Goal: Transaction & Acquisition: Subscribe to service/newsletter

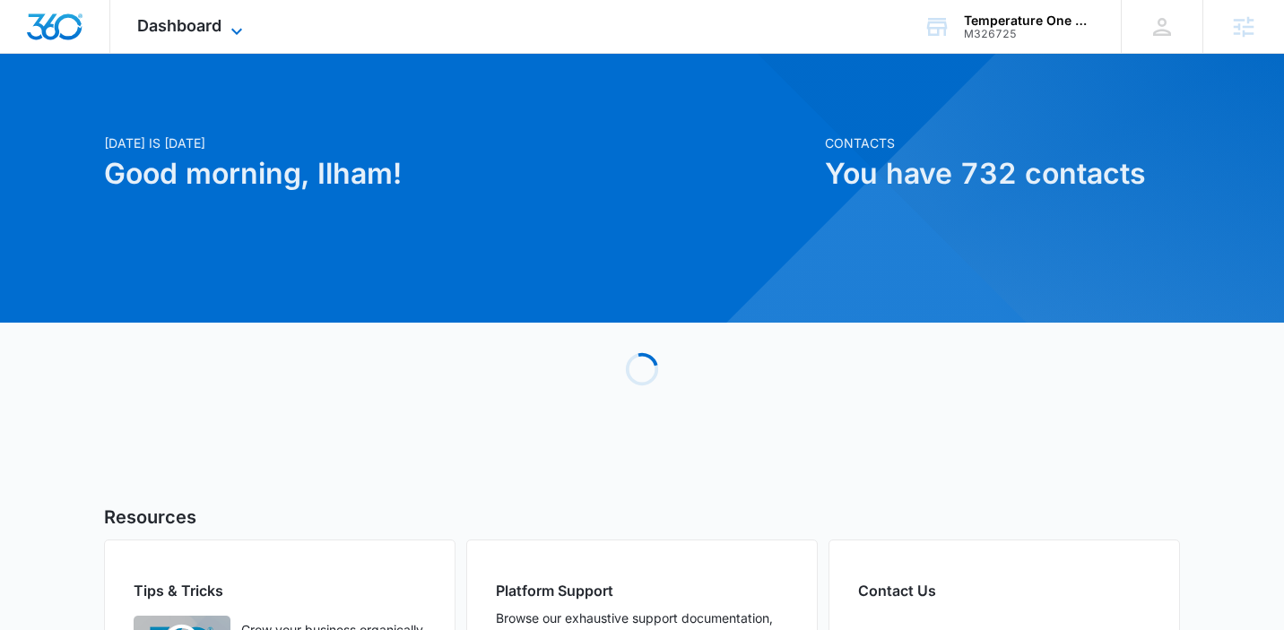
click at [232, 28] on icon at bounding box center [237, 32] width 22 height 22
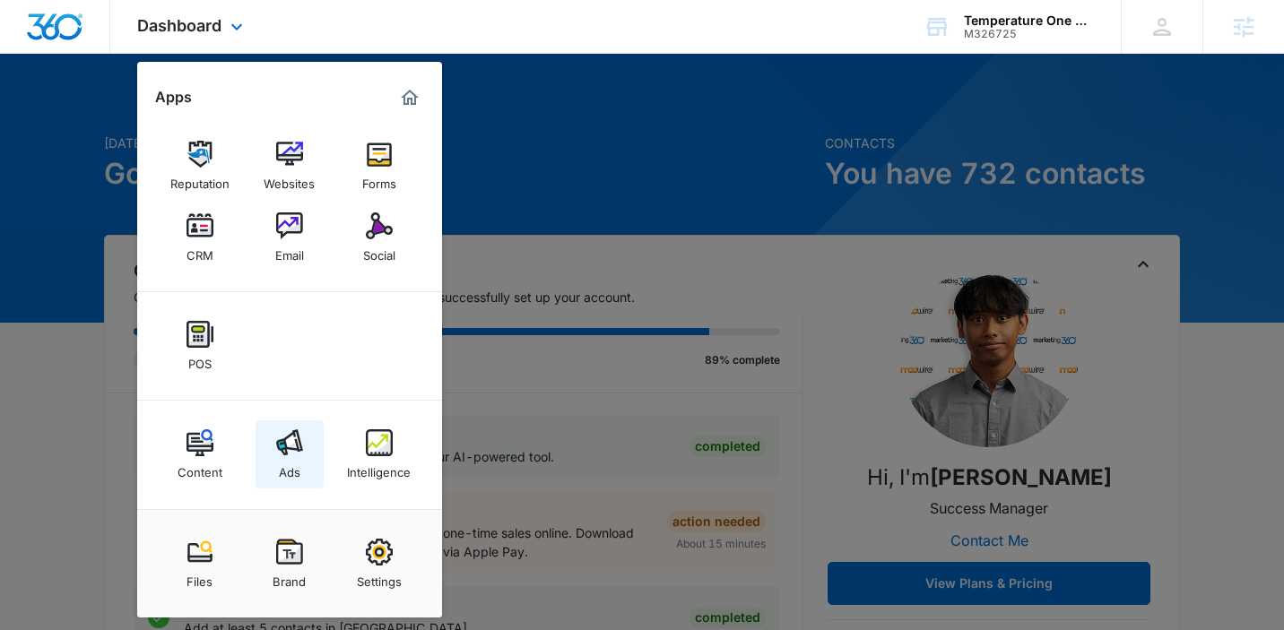
click at [286, 429] on link "Ads" at bounding box center [290, 455] width 68 height 68
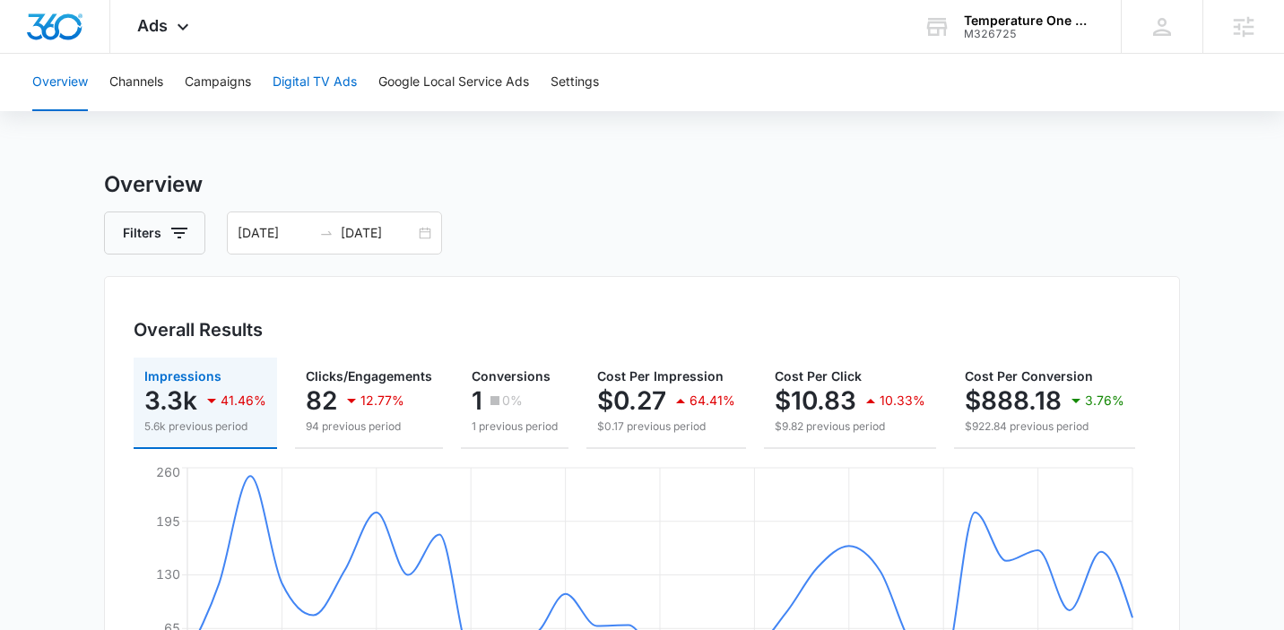
click at [307, 90] on button "Digital TV Ads" at bounding box center [315, 82] width 84 height 57
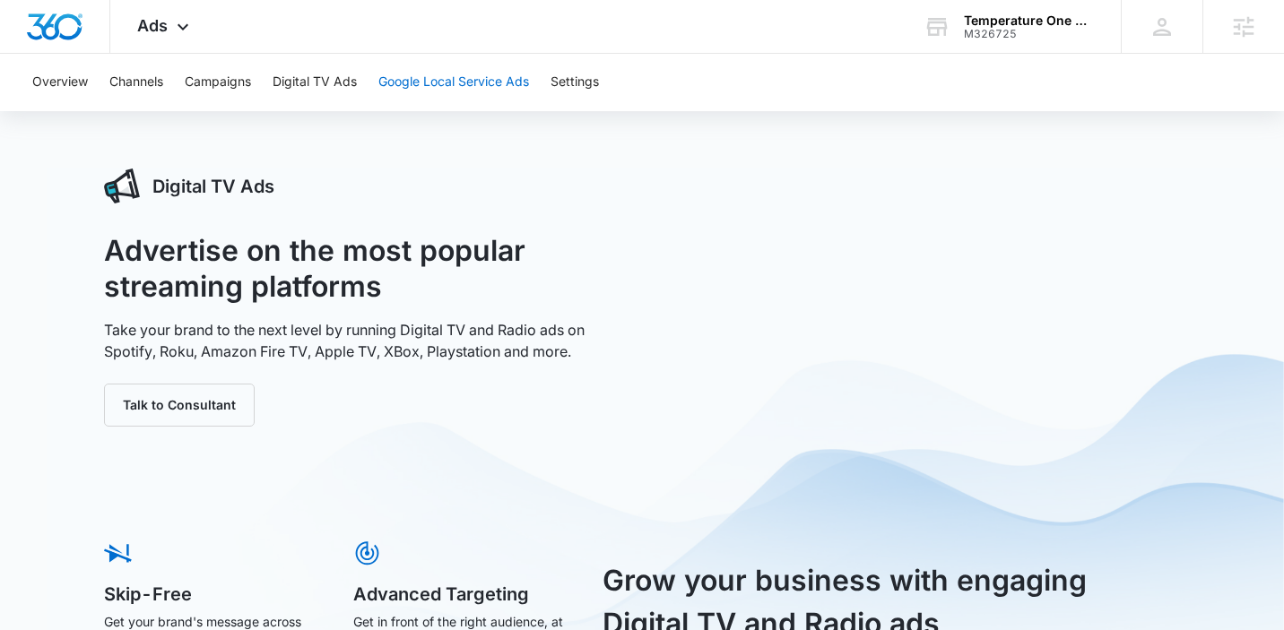
click at [495, 86] on button "Google Local Service Ads" at bounding box center [453, 82] width 151 height 57
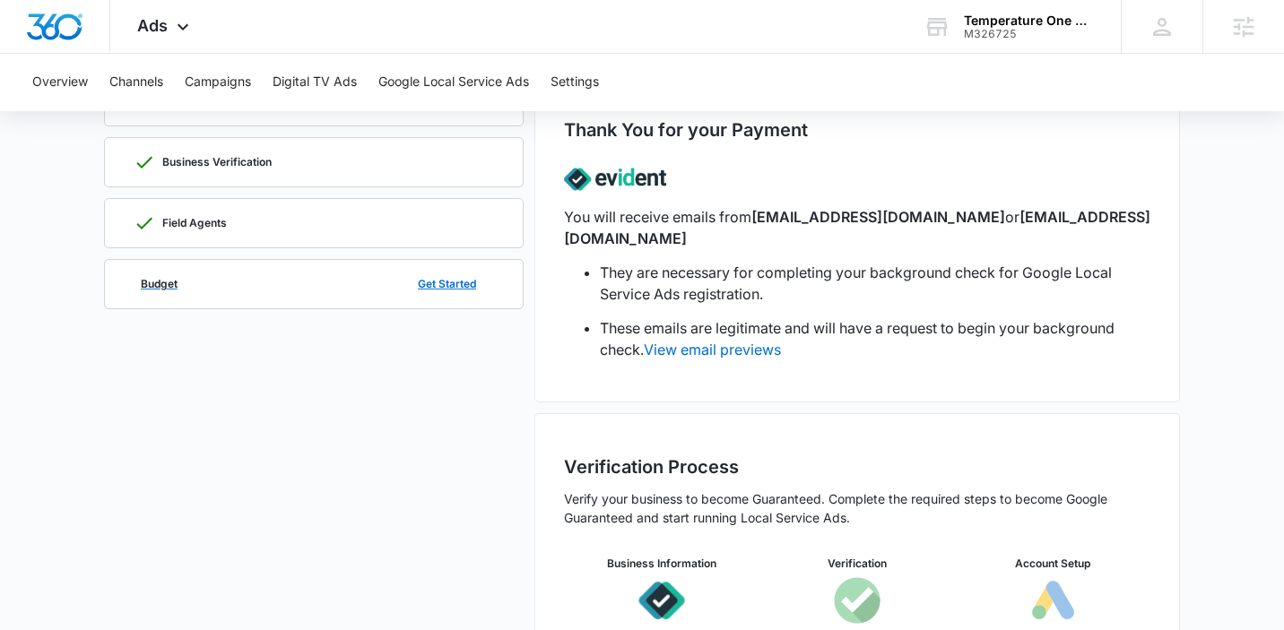
click at [368, 293] on div "Budget Get Started" at bounding box center [314, 284] width 360 height 48
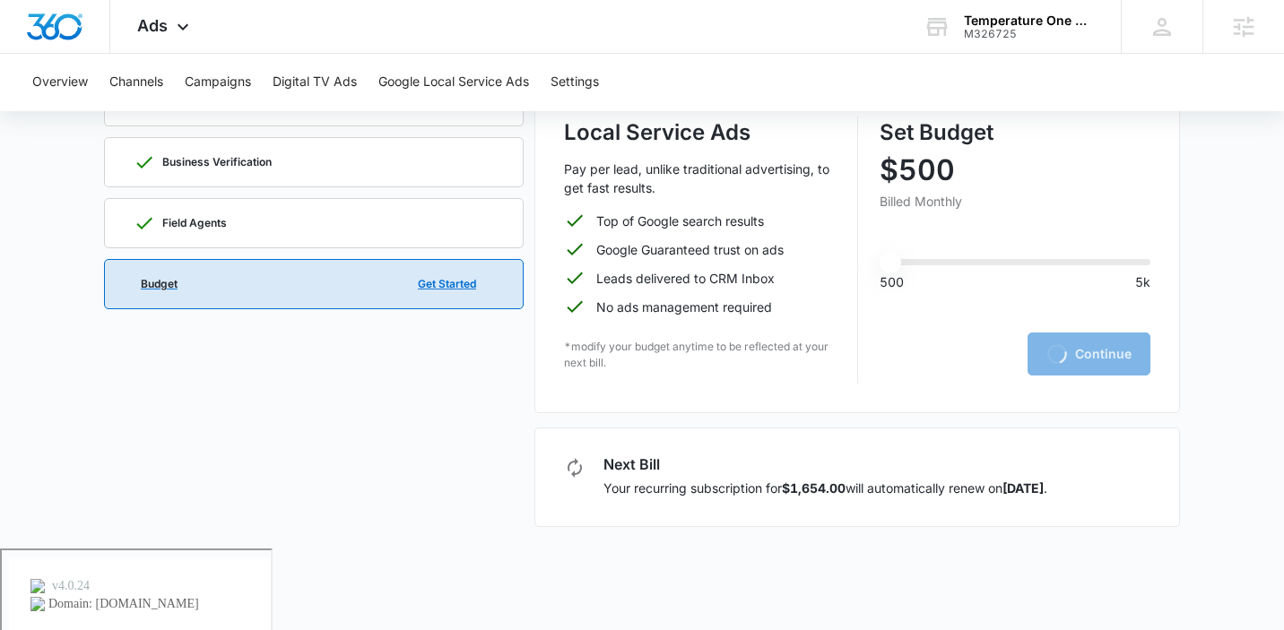
scroll to position [65, 0]
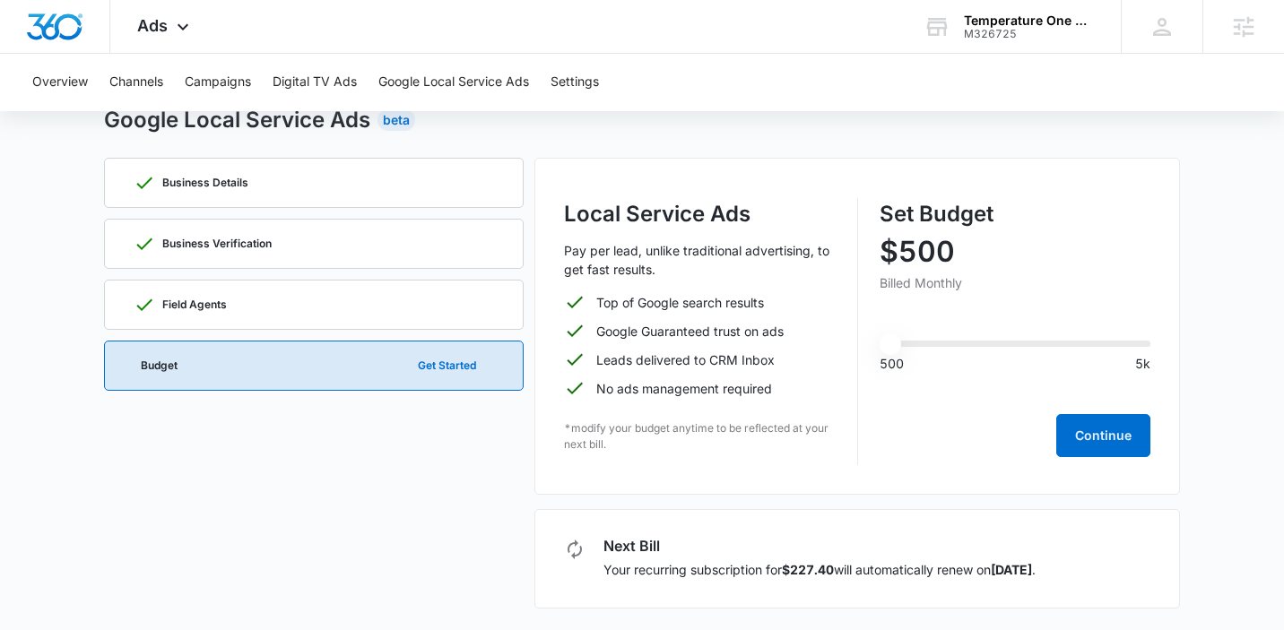
drag, startPoint x: 922, startPoint y: 348, endPoint x: 791, endPoint y: 346, distance: 130.9
click at [880, 346] on input "range" at bounding box center [1016, 344] width 272 height 6
click at [908, 347] on input "range" at bounding box center [1016, 344] width 272 height 6
drag, startPoint x: 908, startPoint y: 347, endPoint x: 696, endPoint y: 347, distance: 212.5
type input "500"
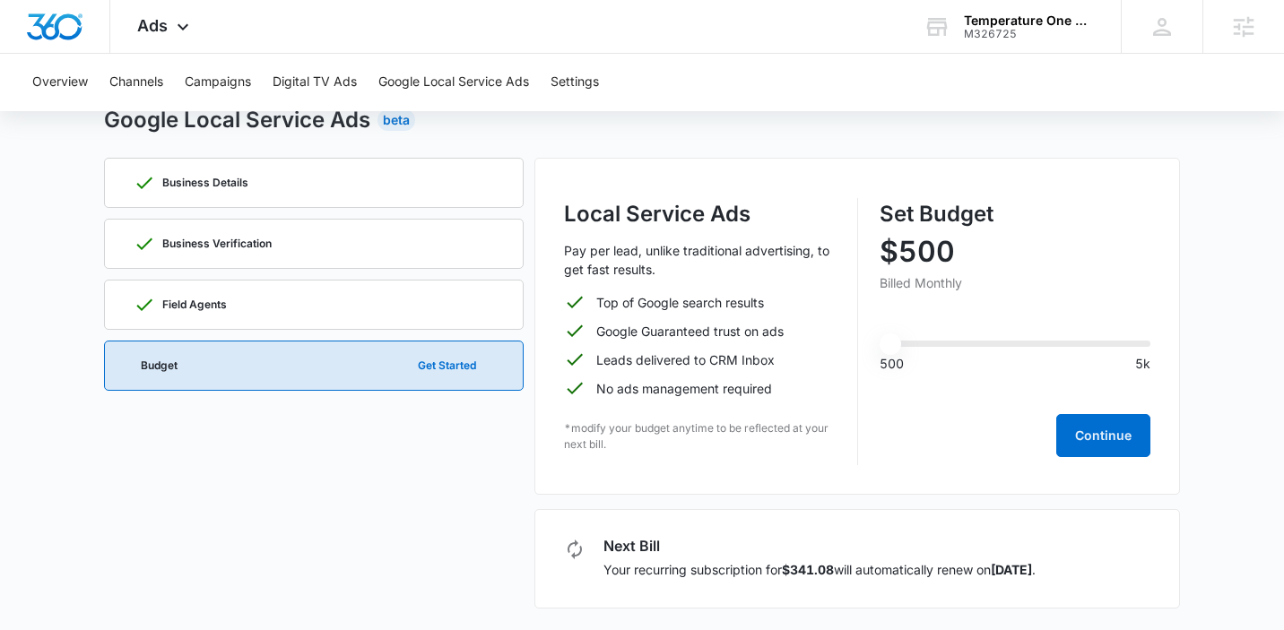
click at [880, 347] on input "range" at bounding box center [1016, 344] width 272 height 6
click at [313, 473] on div "Business Details Business Verification Field Agents Budget Get Started" at bounding box center [314, 383] width 420 height 451
click at [1086, 421] on button "Continue" at bounding box center [1103, 435] width 94 height 43
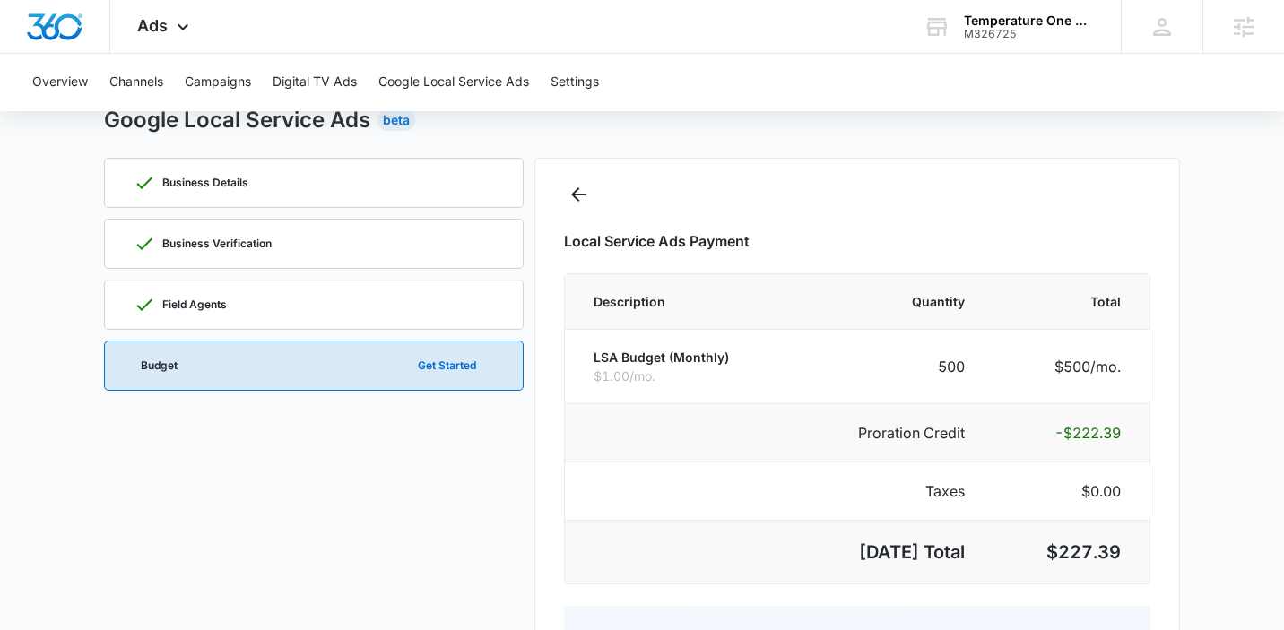
select select "pm_1R6zjYA4n8RTgNjUzAaktUub"
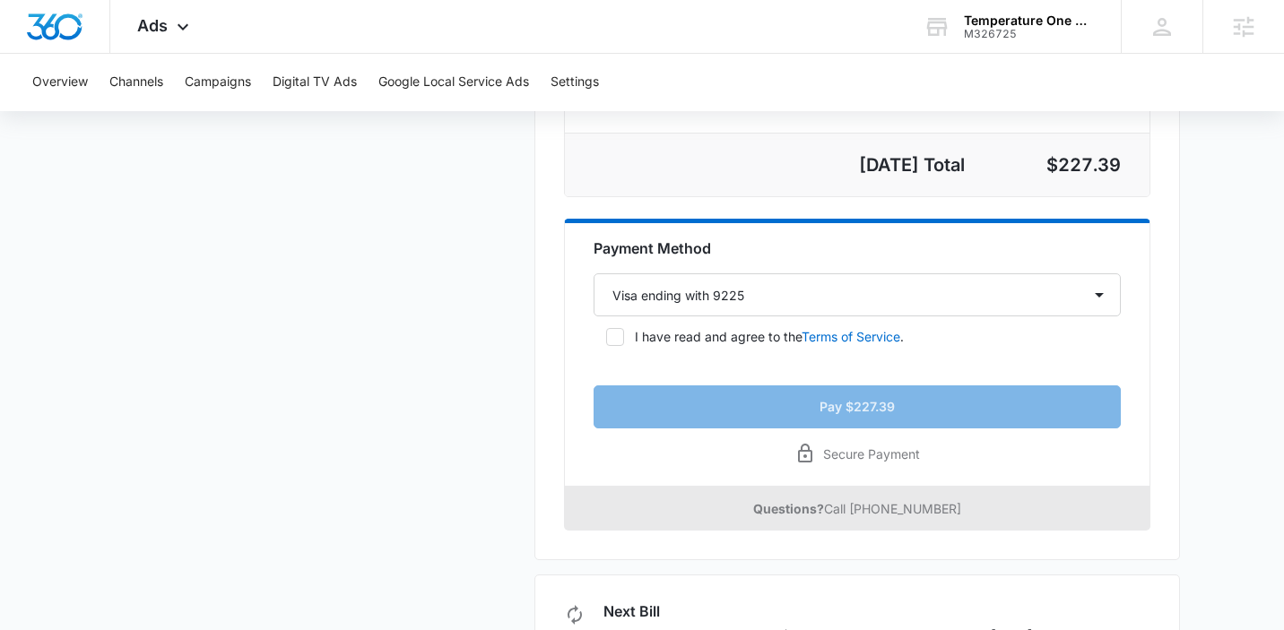
scroll to position [453, 0]
click at [612, 334] on icon at bounding box center [615, 336] width 16 height 16
click at [606, 334] on input "I have read and agree to the Terms of Service ." at bounding box center [600, 336] width 13 height 13
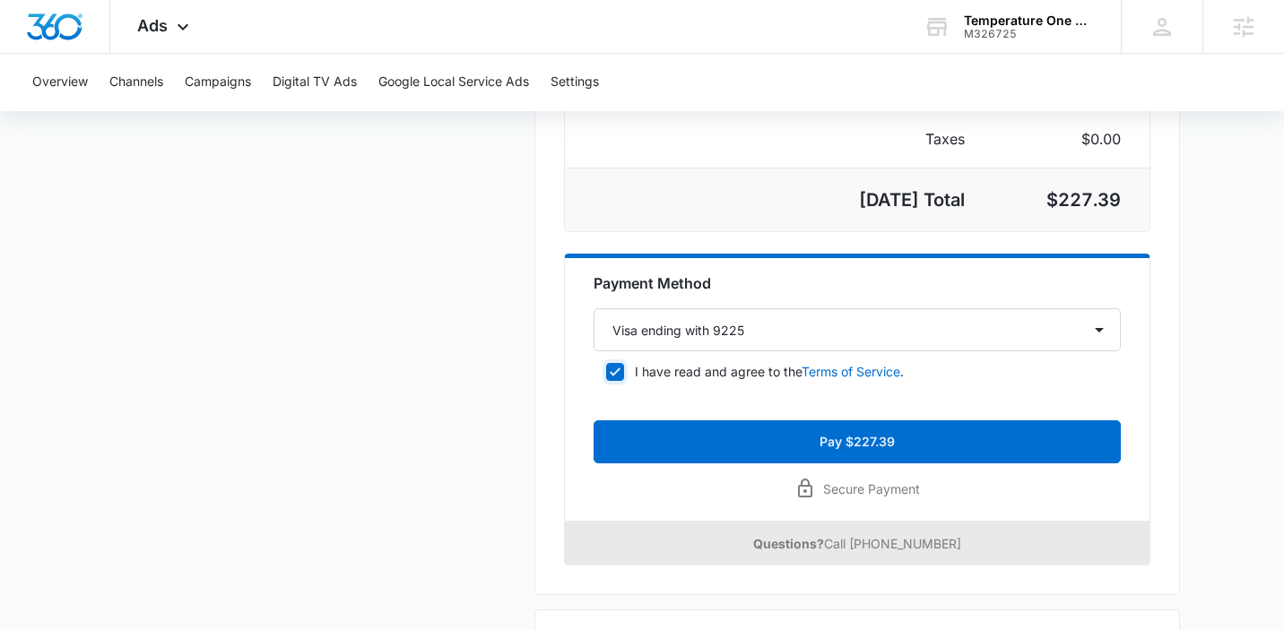
scroll to position [342, 0]
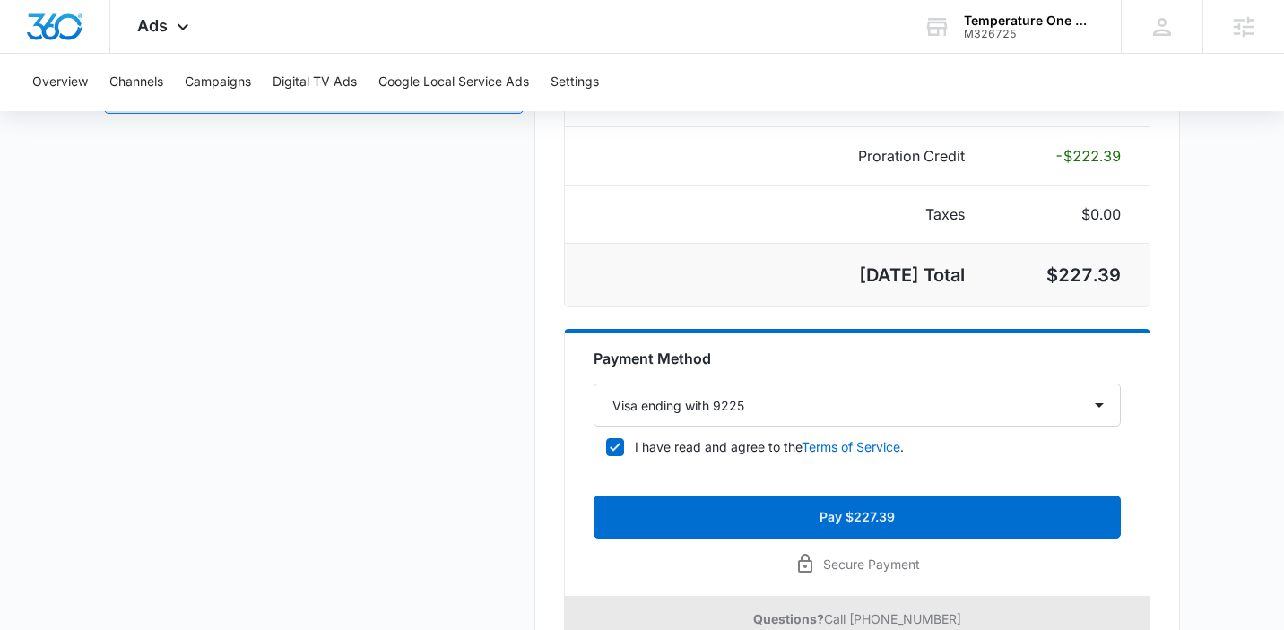
click at [612, 449] on icon at bounding box center [615, 447] width 11 height 8
click at [606, 449] on input "I have read and agree to the Terms of Service ." at bounding box center [600, 447] width 13 height 13
checkbox input "false"
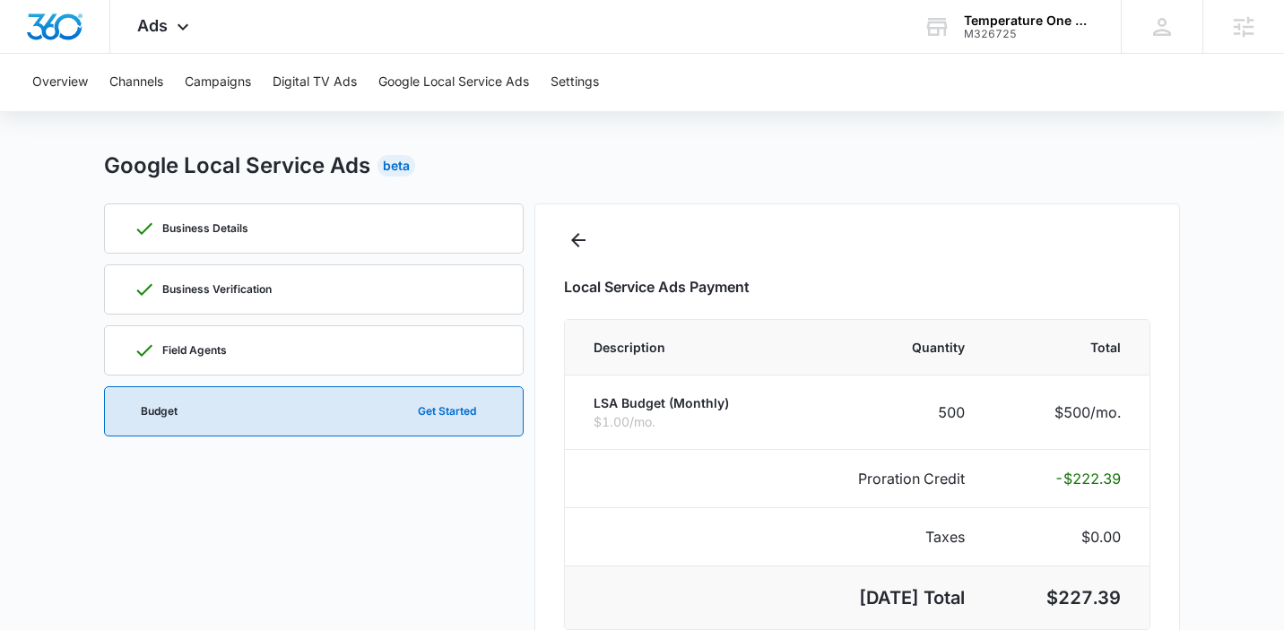
scroll to position [15, 0]
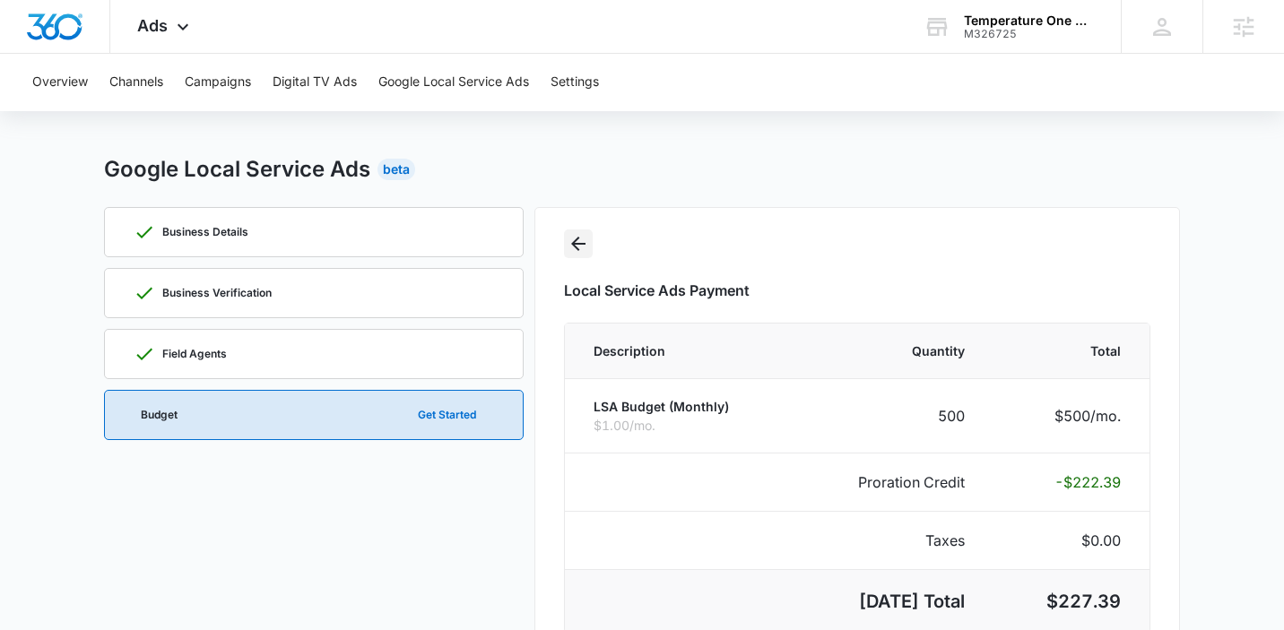
click at [566, 244] on button "Go Back" at bounding box center [578, 244] width 29 height 29
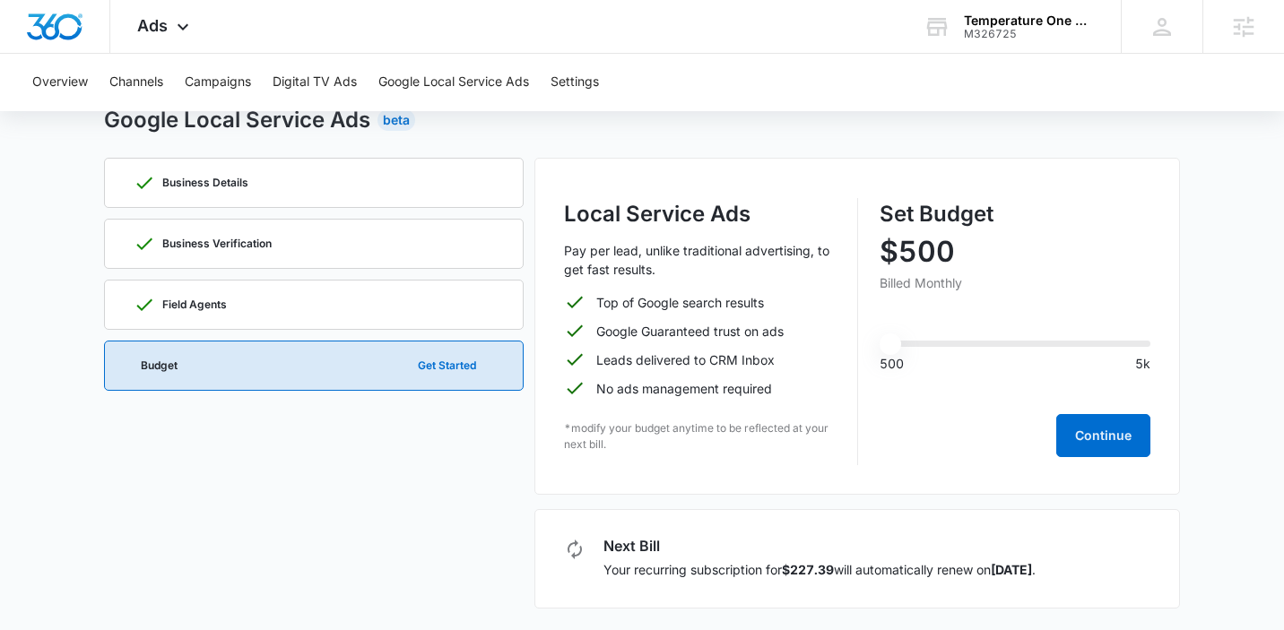
scroll to position [0, 0]
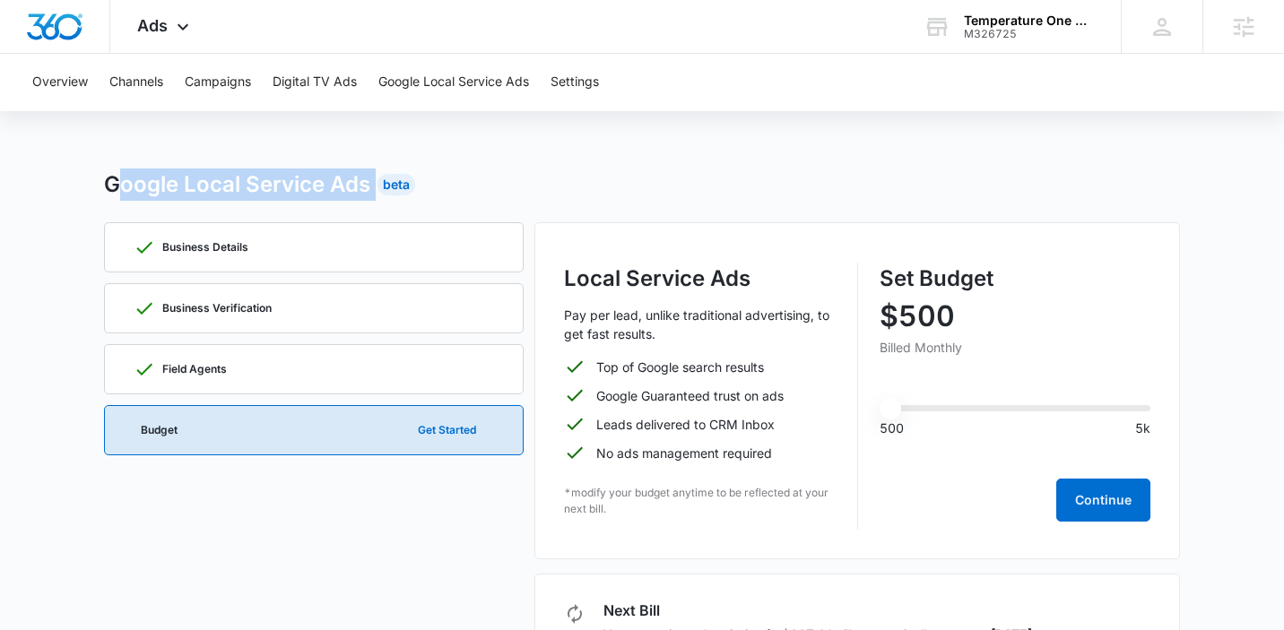
drag, startPoint x: 116, startPoint y: 189, endPoint x: 412, endPoint y: 177, distance: 296.2
click at [412, 177] on div "Google Local Service Ads Beta" at bounding box center [642, 185] width 1076 height 32
click at [506, 176] on div "Google Local Service Ads Beta" at bounding box center [642, 185] width 1076 height 32
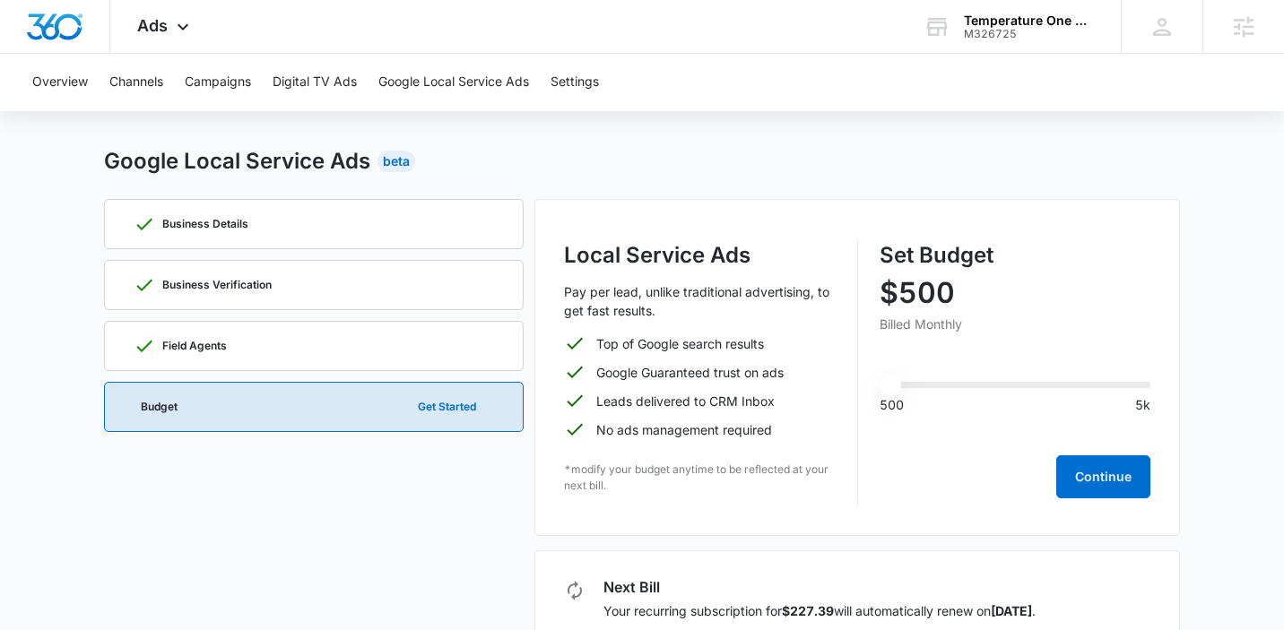
scroll to position [65, 0]
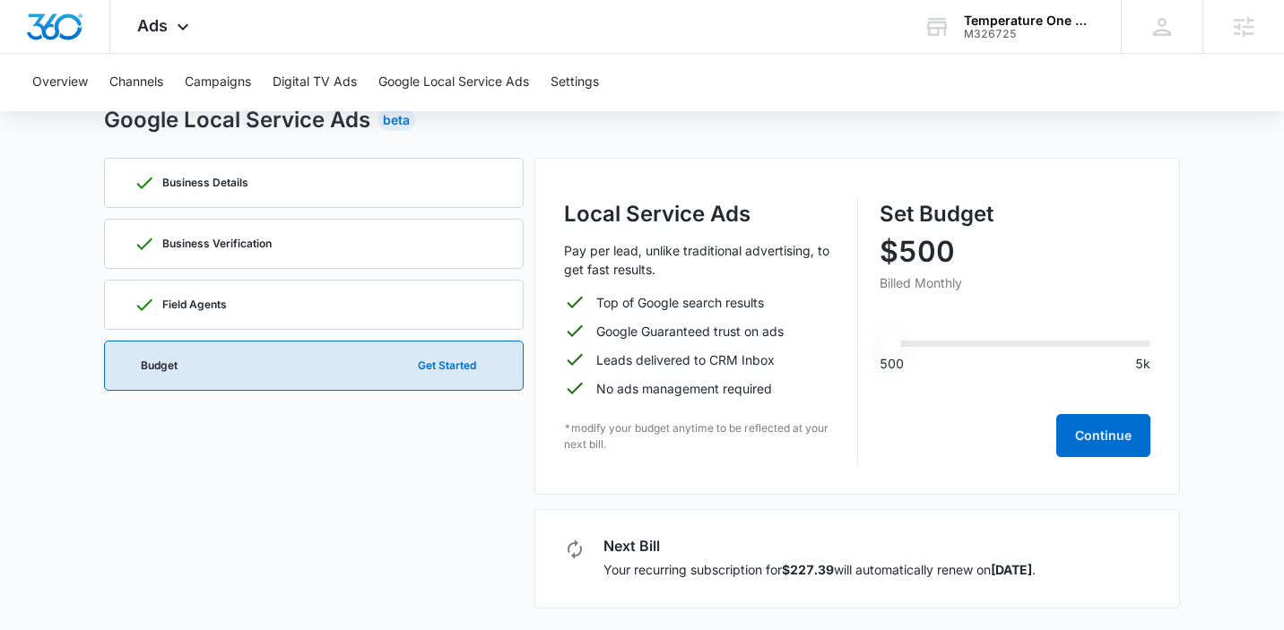
click at [638, 537] on div "Next Bill Your recurring subscription for $227.39 will automatically renew on A…" at bounding box center [857, 559] width 646 height 100
click at [655, 550] on h3 "Next Bill" at bounding box center [819, 546] width 432 height 14
click at [1004, 550] on h3 "Next Bill" at bounding box center [819, 546] width 432 height 14
click at [572, 551] on icon at bounding box center [575, 550] width 22 height 22
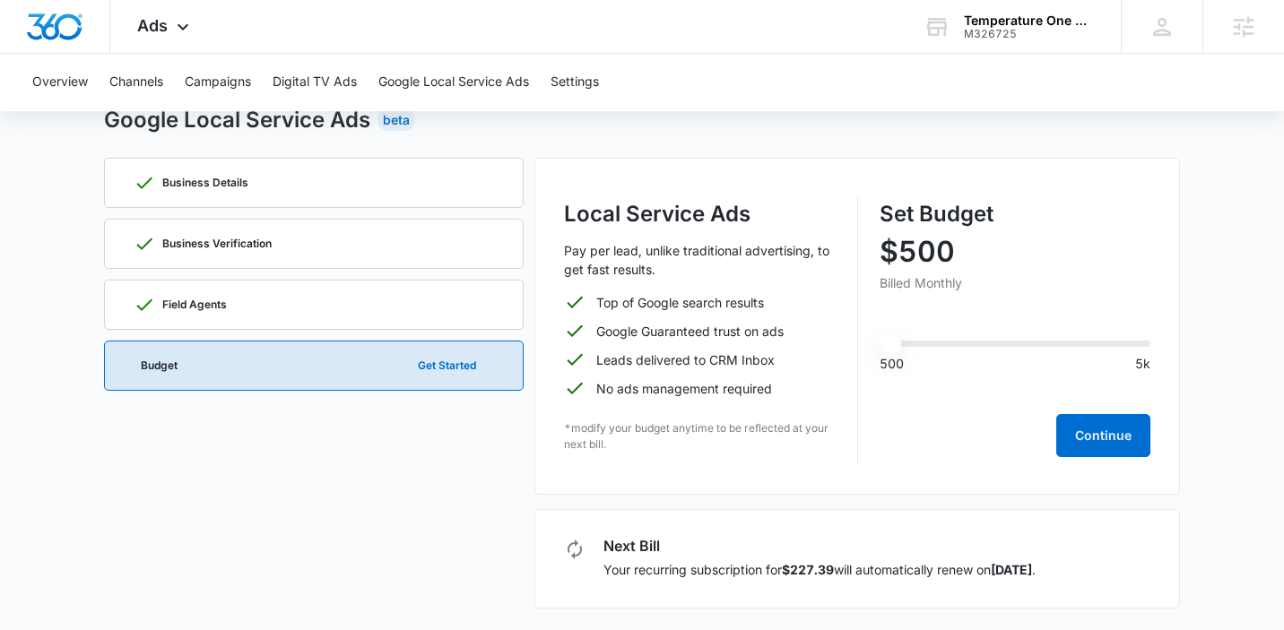
click at [643, 547] on h3 "Next Bill" at bounding box center [819, 546] width 432 height 14
click at [1088, 431] on button "Continue" at bounding box center [1103, 435] width 94 height 43
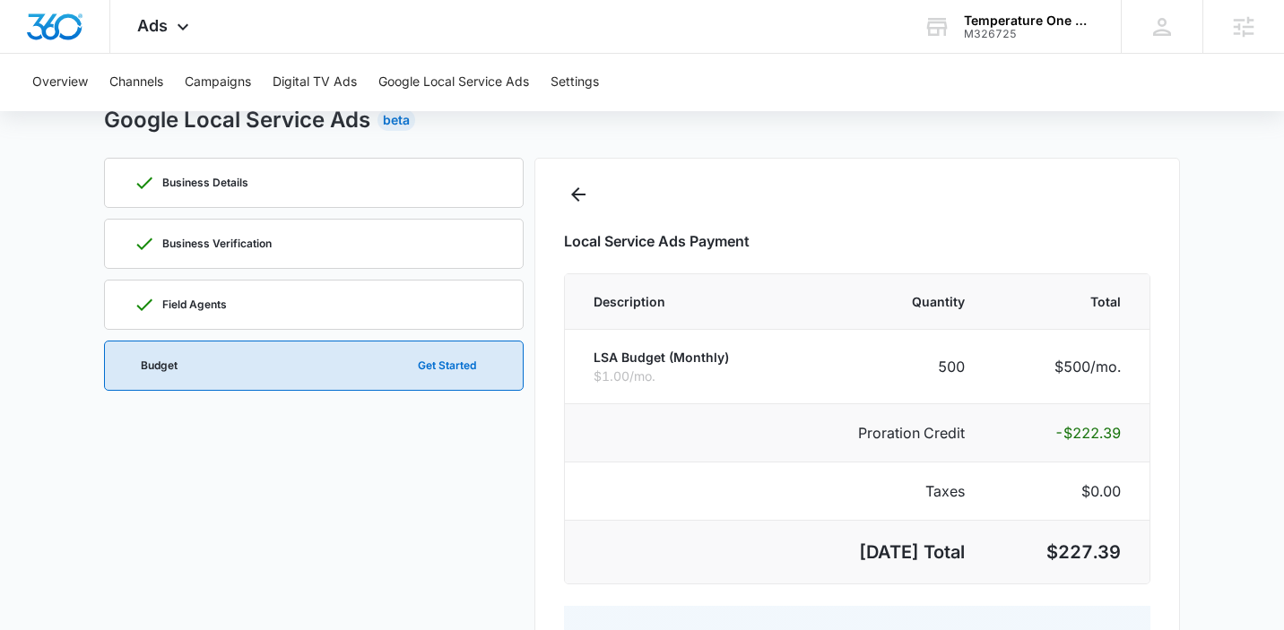
select select "pm_1R6zjYA4n8RTgNjUzAaktUub"
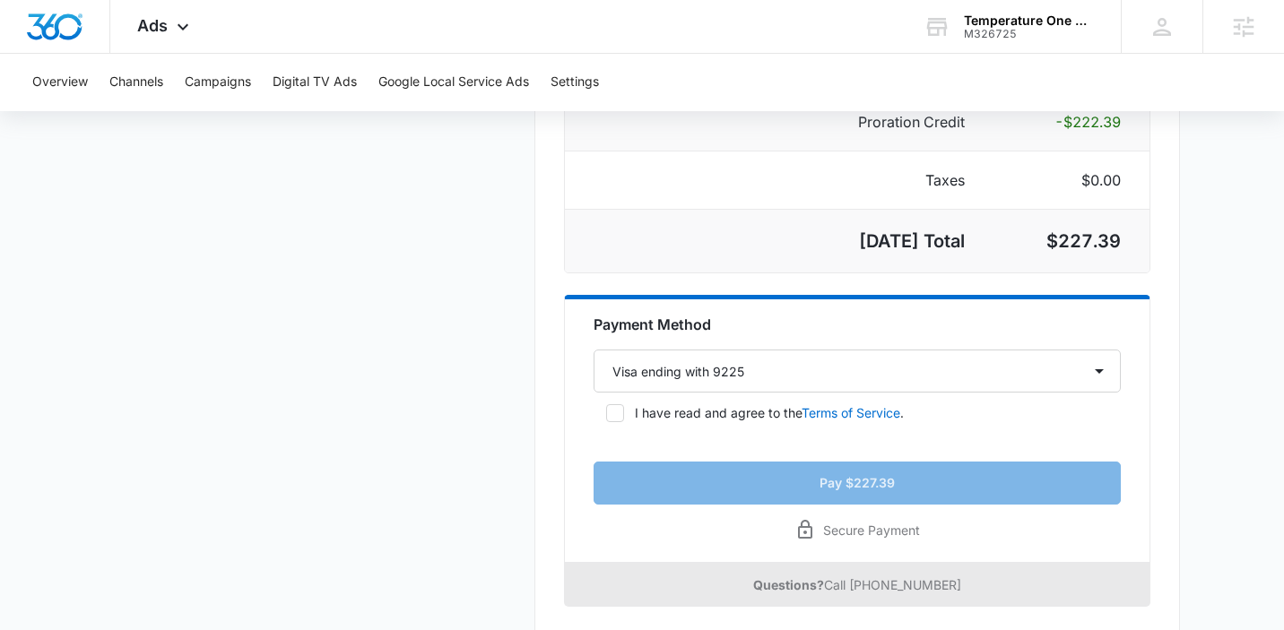
scroll to position [517, 0]
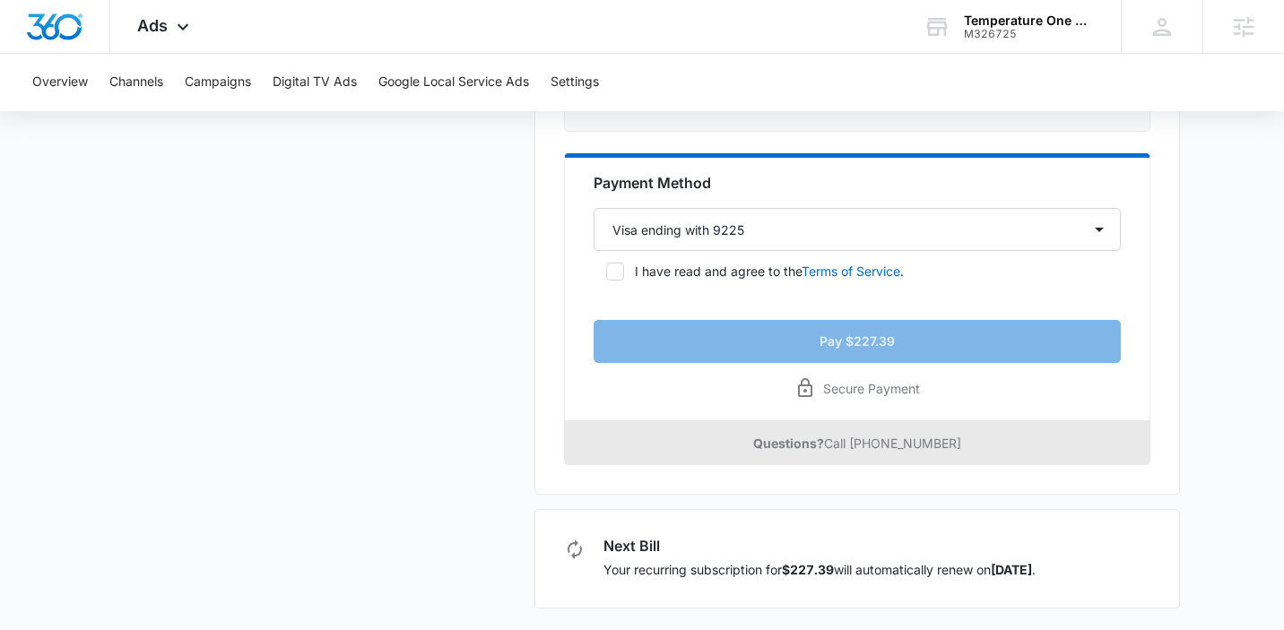
click at [642, 548] on h3 "Next Bill" at bounding box center [819, 546] width 432 height 14
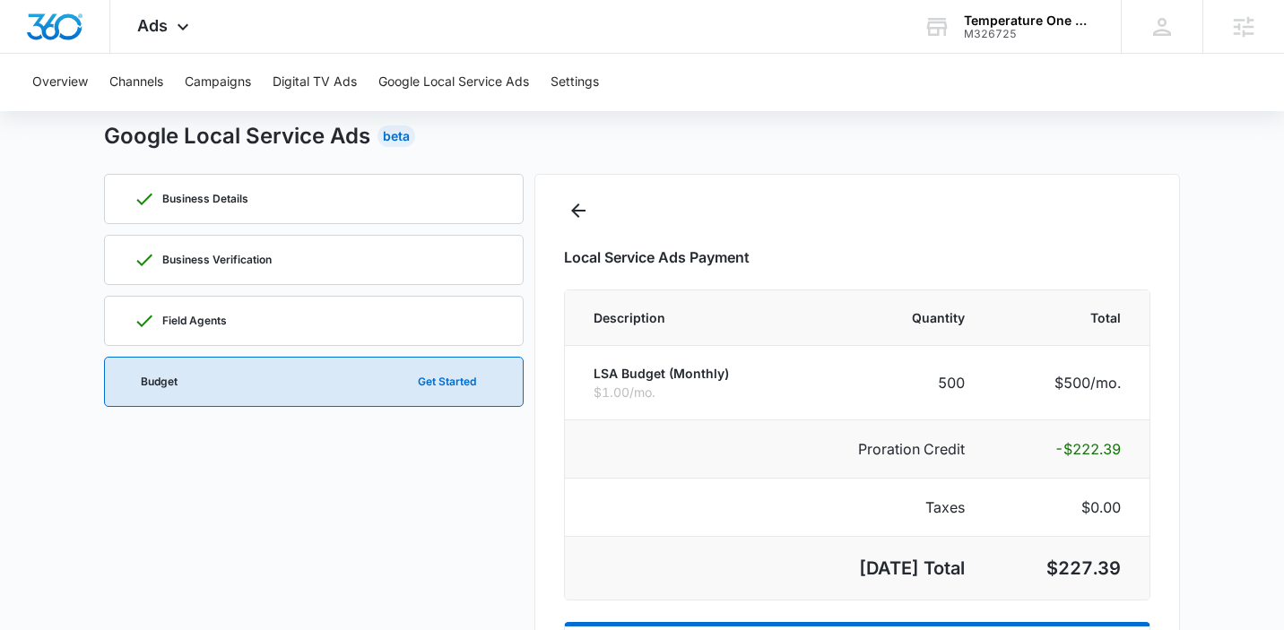
scroll to position [0, 0]
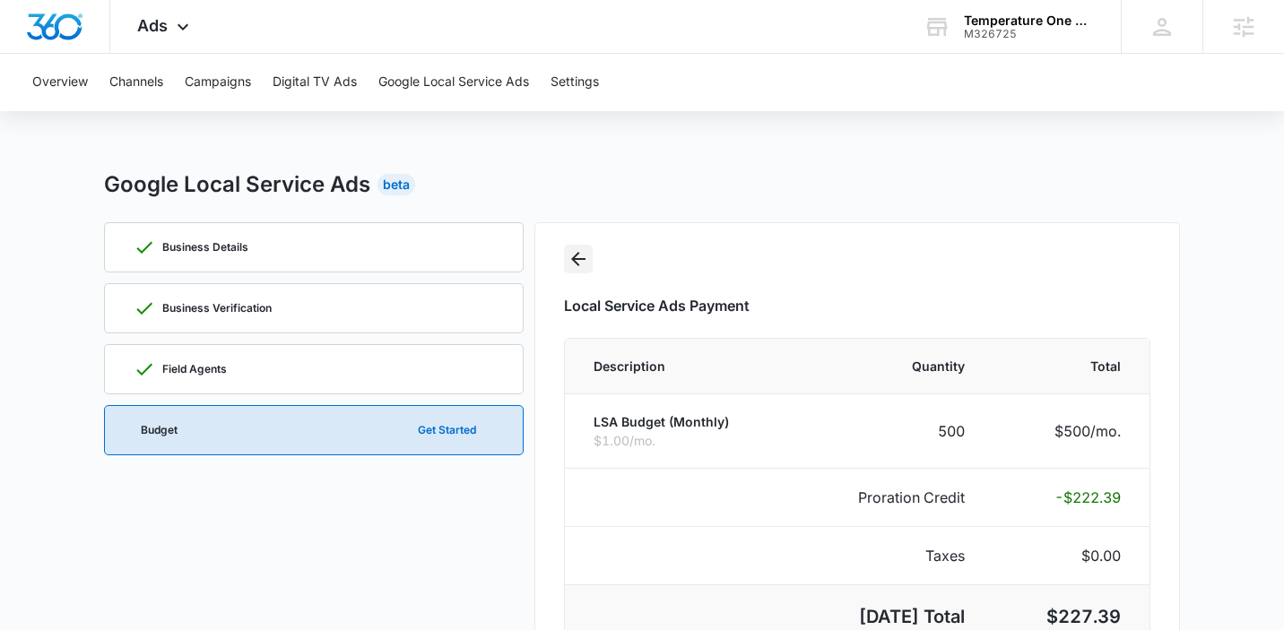
click at [580, 265] on icon "Go Back" at bounding box center [579, 259] width 22 height 22
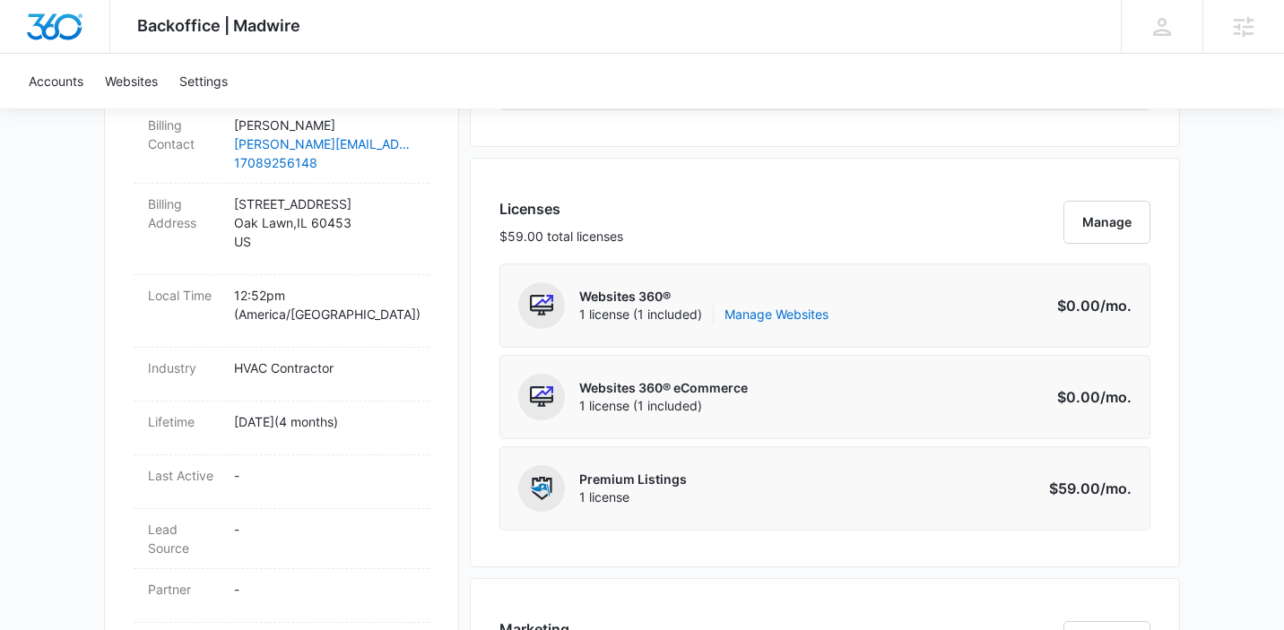
scroll to position [1063, 0]
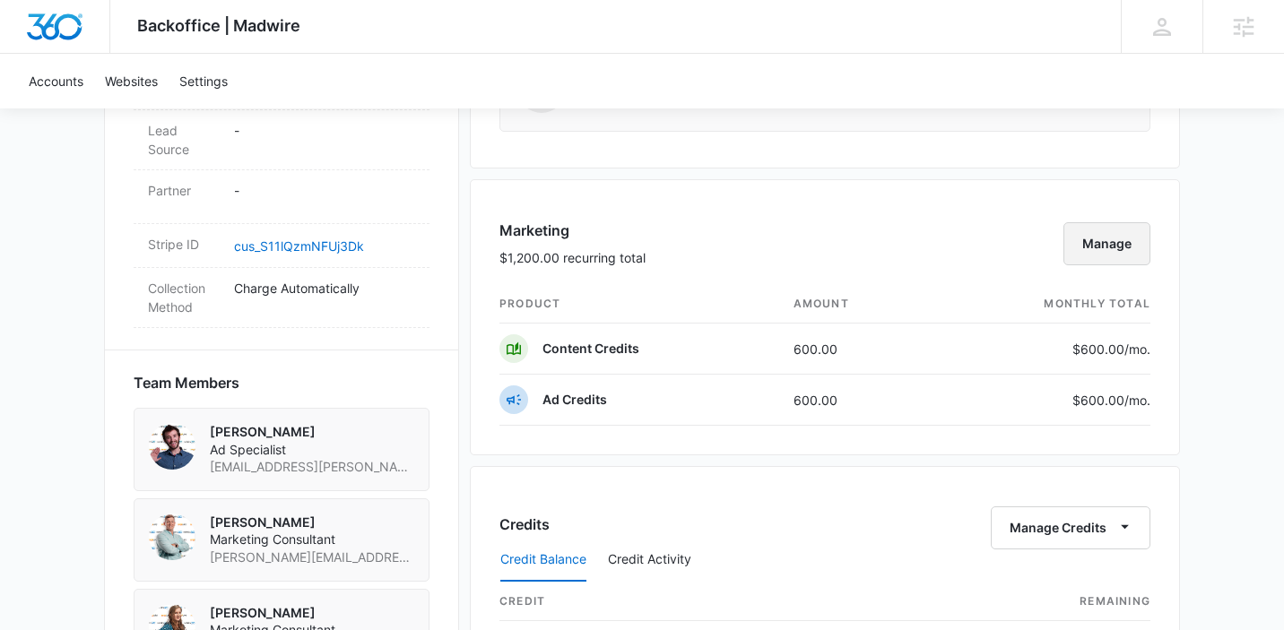
click at [1098, 239] on button "Manage" at bounding box center [1106, 243] width 87 height 43
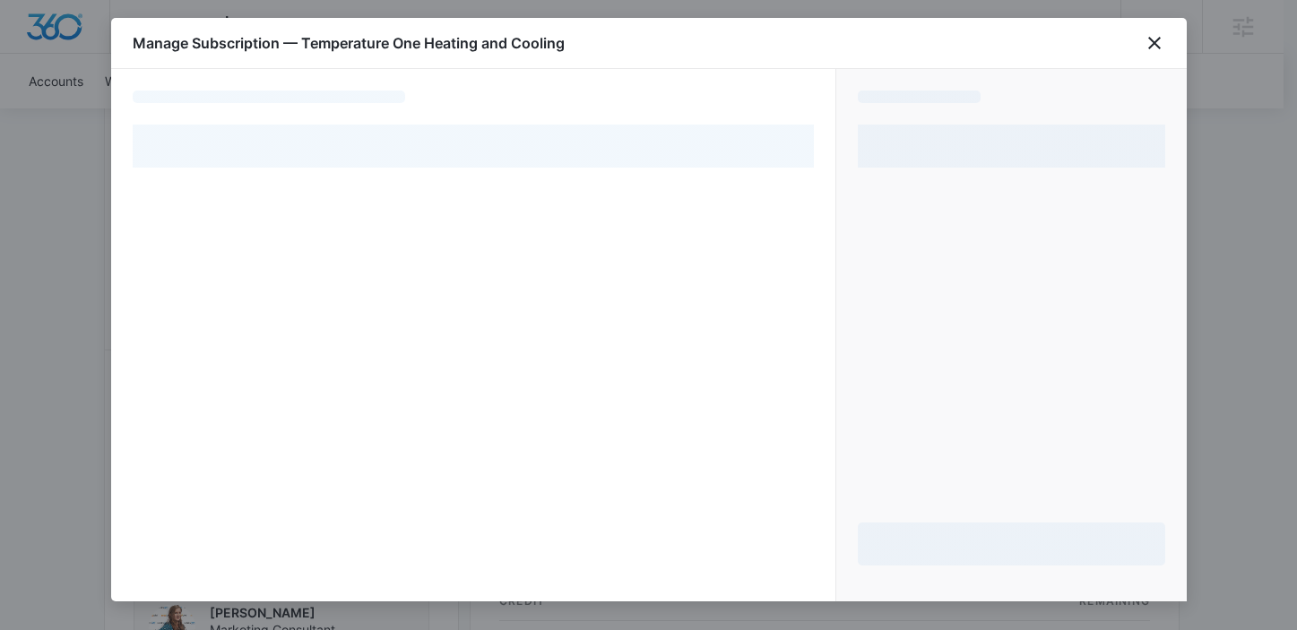
select select "pm_1R6zjYA4n8RTgNjUzAaktUub"
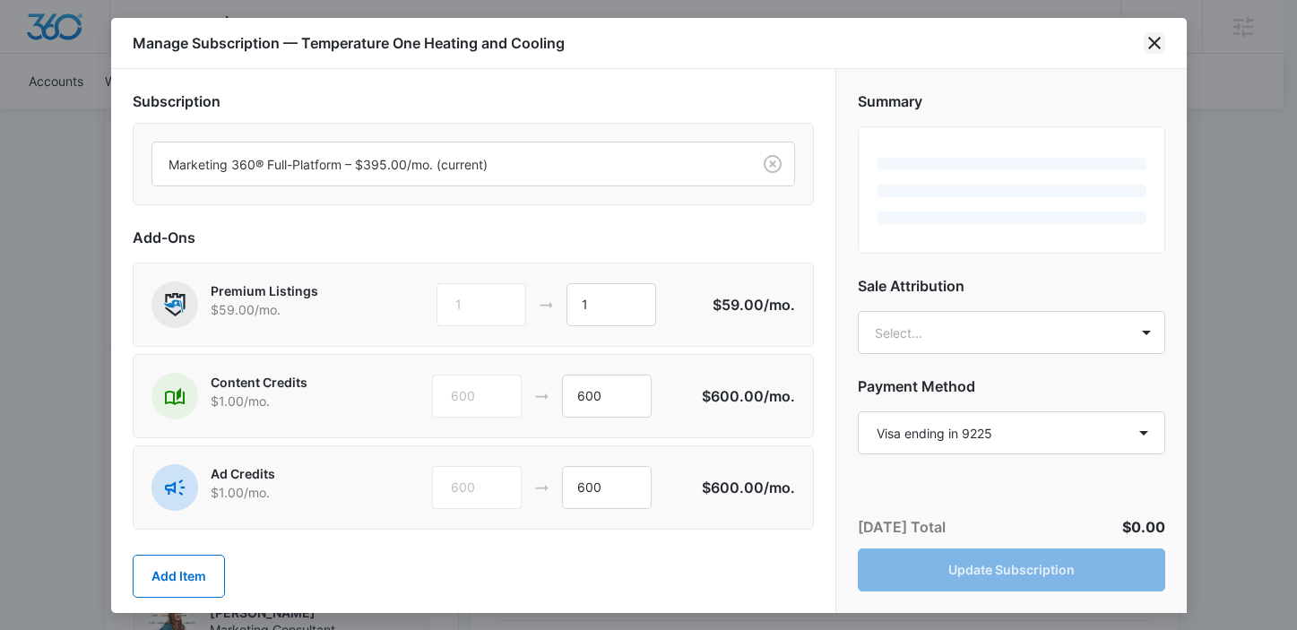
click at [1150, 32] on div "Manage Subscription — Temperature One Heating and Cooling" at bounding box center [649, 43] width 1076 height 51
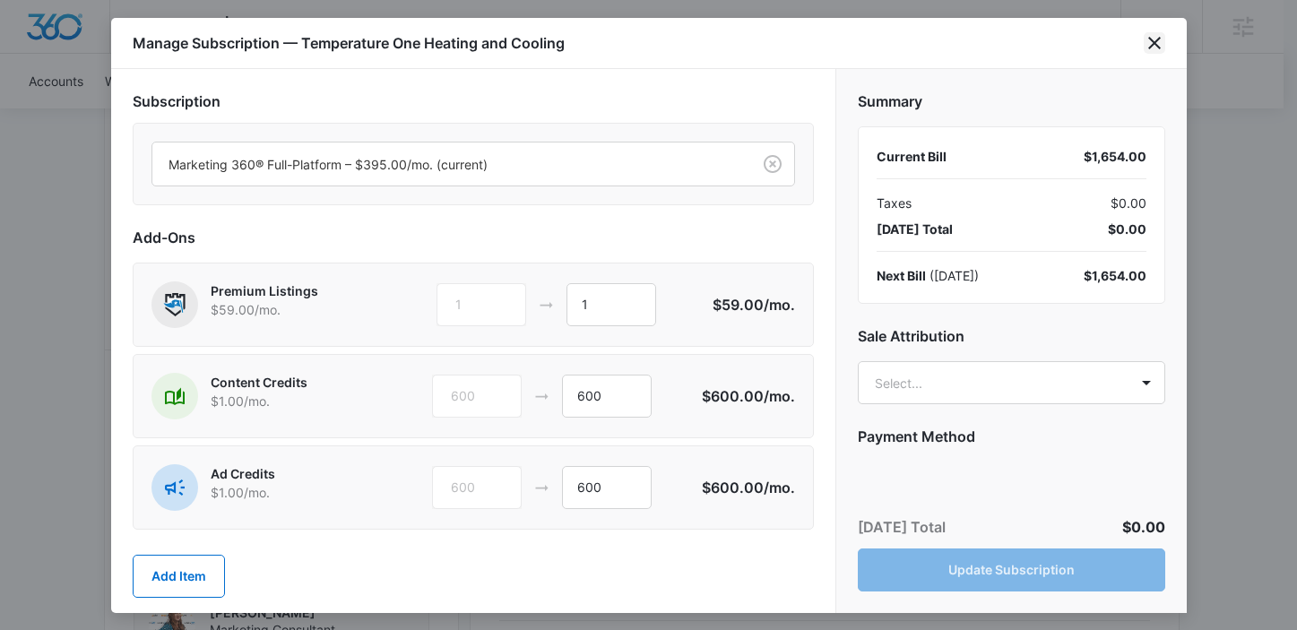
click at [1158, 33] on icon "close" at bounding box center [1155, 43] width 22 height 22
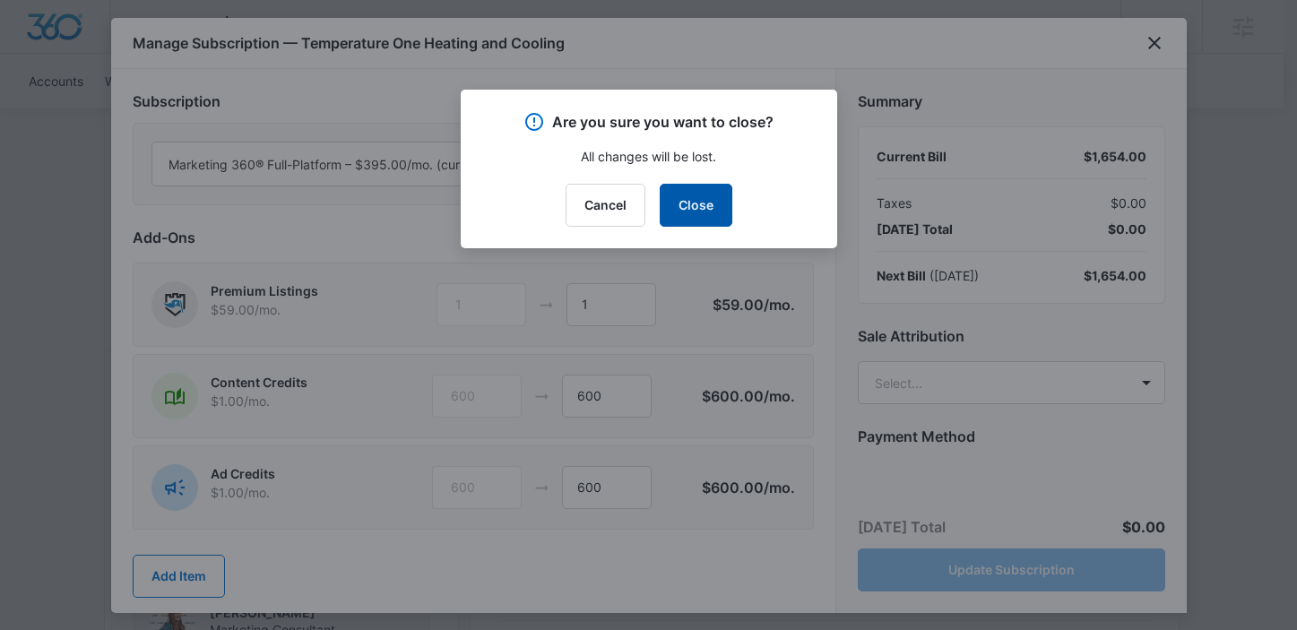
click at [707, 207] on button "Close" at bounding box center [696, 205] width 73 height 43
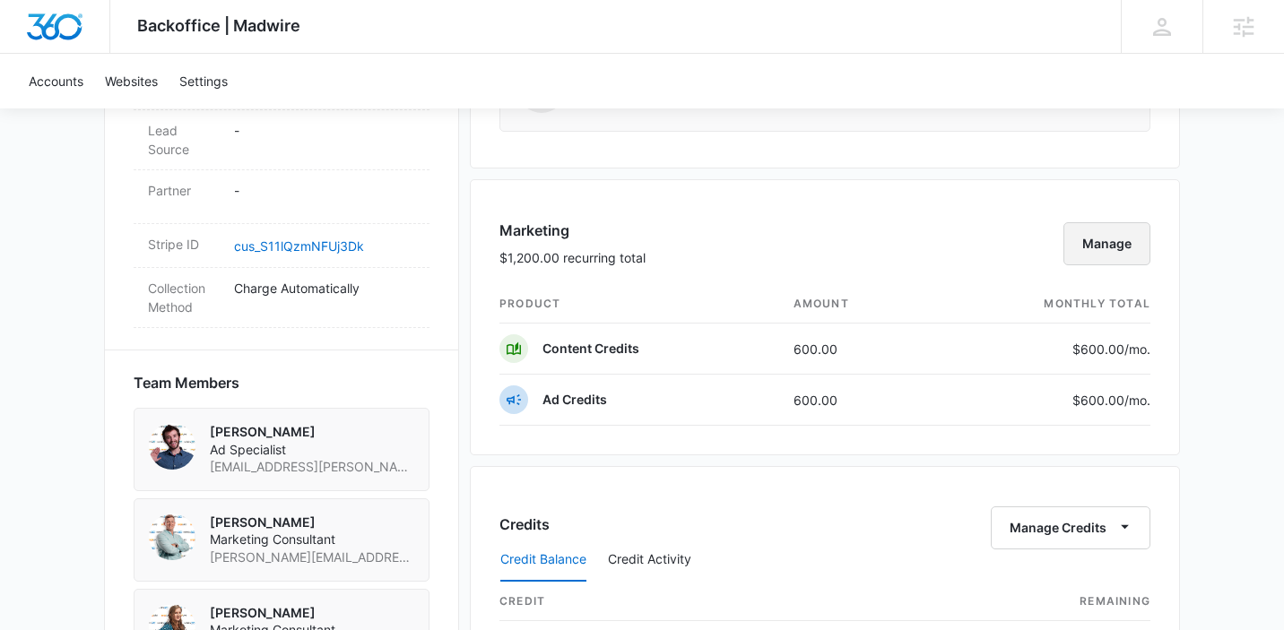
scroll to position [1447, 0]
